Goal: Transaction & Acquisition: Download file/media

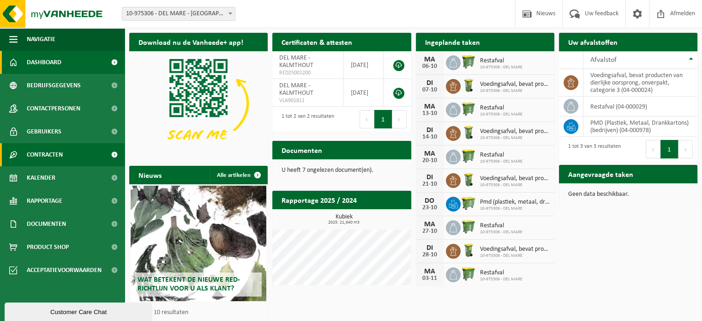
click at [57, 153] on span "Contracten" at bounding box center [45, 154] width 36 height 23
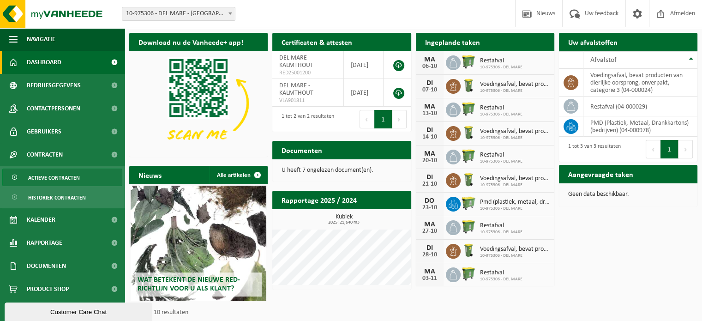
click at [50, 178] on span "Actieve contracten" at bounding box center [54, 178] width 52 height 18
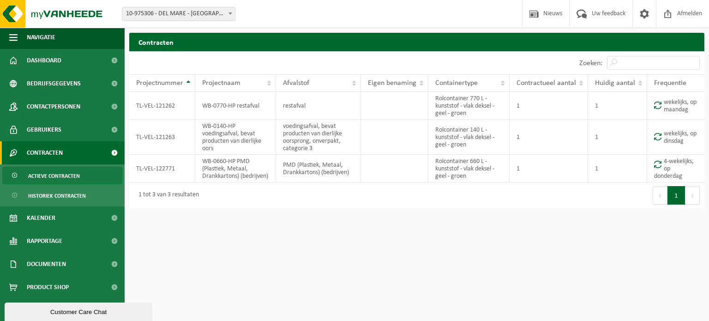
scroll to position [2, 0]
click at [55, 261] on span "Documenten" at bounding box center [46, 263] width 39 height 23
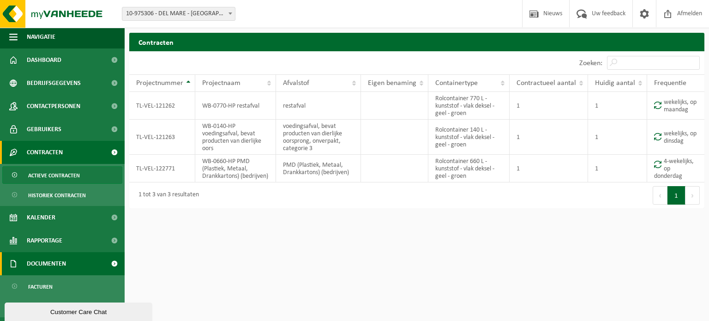
click at [55, 261] on span "Documenten" at bounding box center [46, 263] width 39 height 23
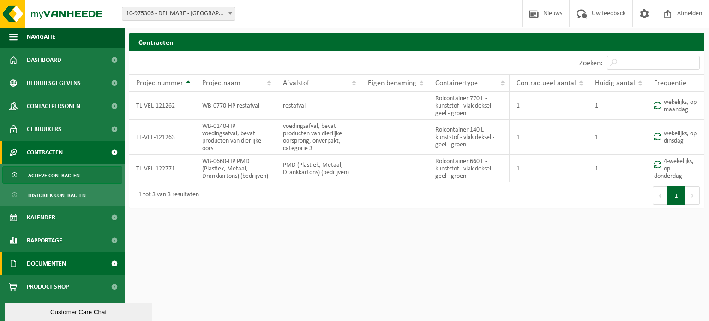
click at [55, 261] on span "Documenten" at bounding box center [46, 263] width 39 height 23
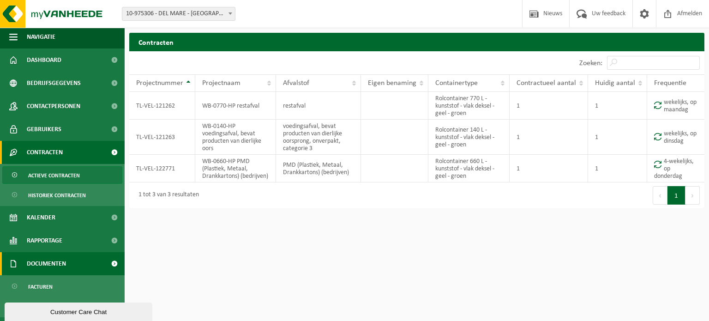
click at [55, 261] on span "Documenten" at bounding box center [46, 263] width 39 height 23
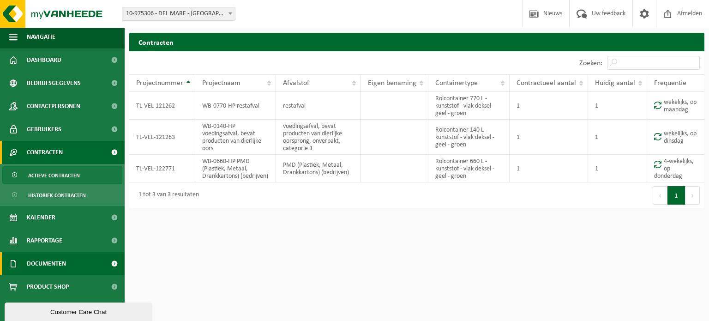
click at [55, 261] on span "Documenten" at bounding box center [46, 263] width 39 height 23
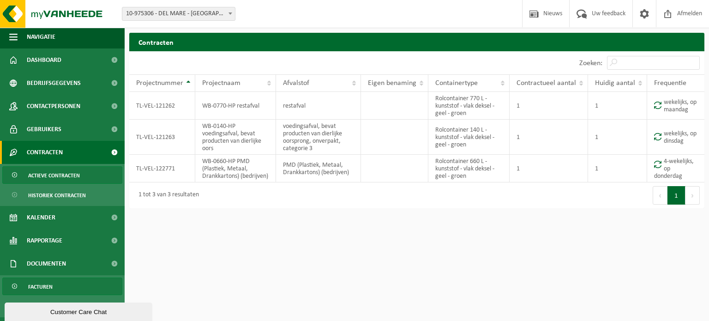
click at [49, 281] on span "Facturen" at bounding box center [40, 287] width 24 height 18
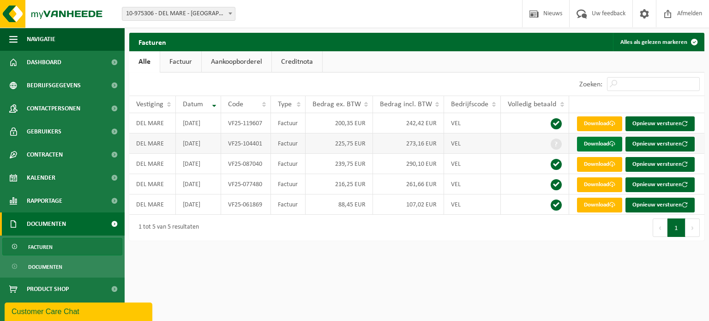
click at [587, 141] on link "Download" at bounding box center [599, 144] width 45 height 15
